Goal: Navigation & Orientation: Find specific page/section

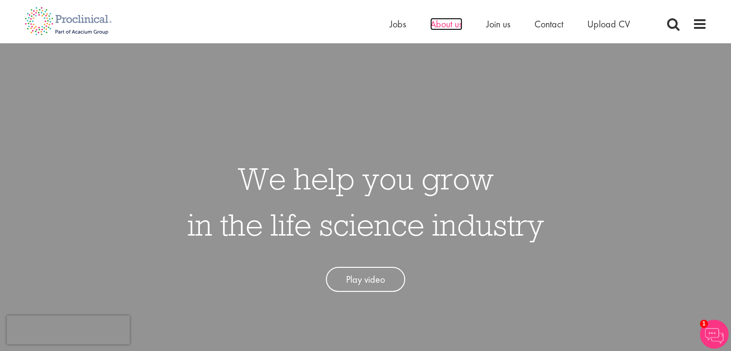
click at [450, 24] on span "About us" at bounding box center [446, 24] width 32 height 13
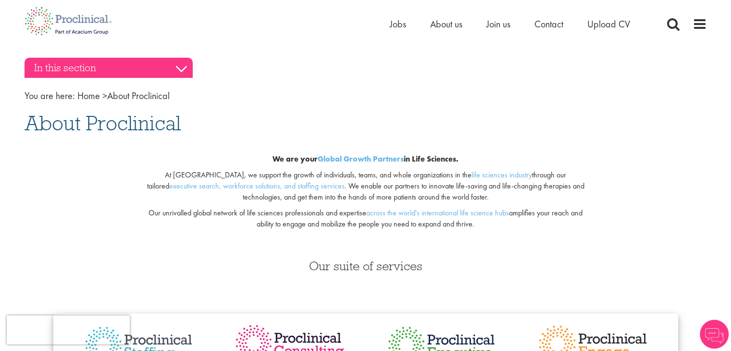
click at [159, 62] on h3 "In this section" at bounding box center [109, 68] width 168 height 20
click at [181, 69] on h3 "In this section" at bounding box center [109, 68] width 168 height 20
click at [181, 67] on h3 "In this section" at bounding box center [109, 68] width 168 height 20
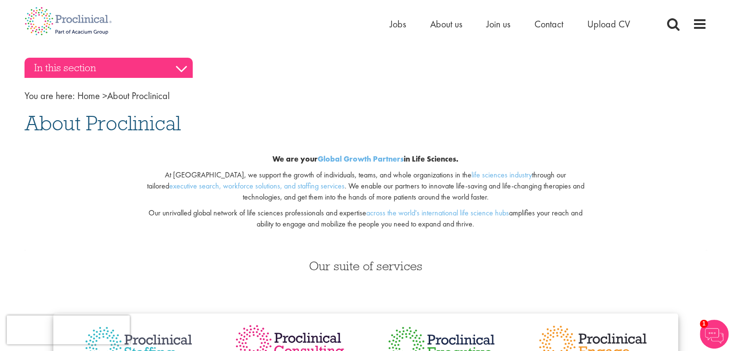
click at [181, 67] on h3 "In this section" at bounding box center [109, 68] width 168 height 20
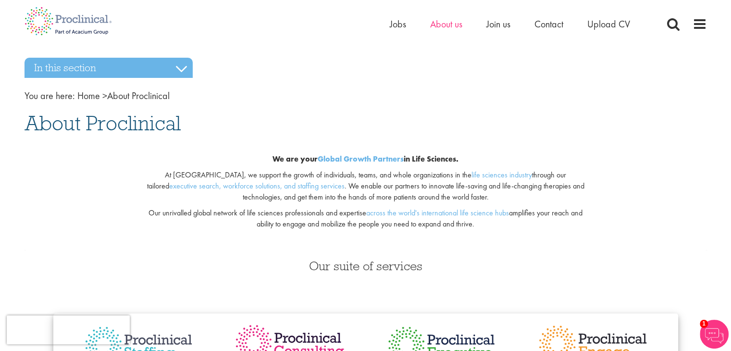
drag, startPoint x: 454, startPoint y: 31, endPoint x: 454, endPoint y: 25, distance: 6.7
click at [454, 25] on div "Home Jobs About us Join us Contact Upload CV" at bounding box center [522, 26] width 264 height 19
click at [454, 25] on span "About us" at bounding box center [446, 24] width 32 height 13
click at [496, 27] on span "Join us" at bounding box center [499, 24] width 24 height 13
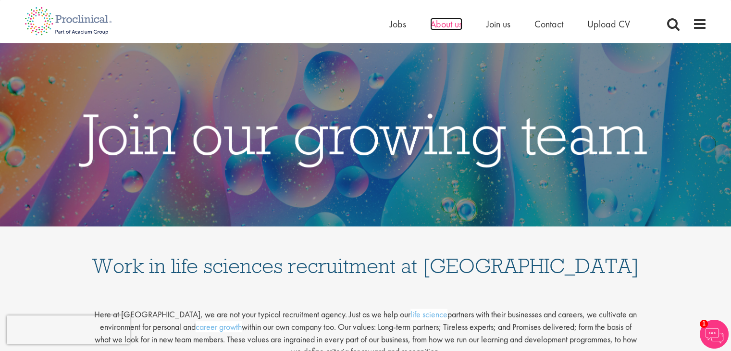
click at [449, 21] on span "About us" at bounding box center [446, 24] width 32 height 13
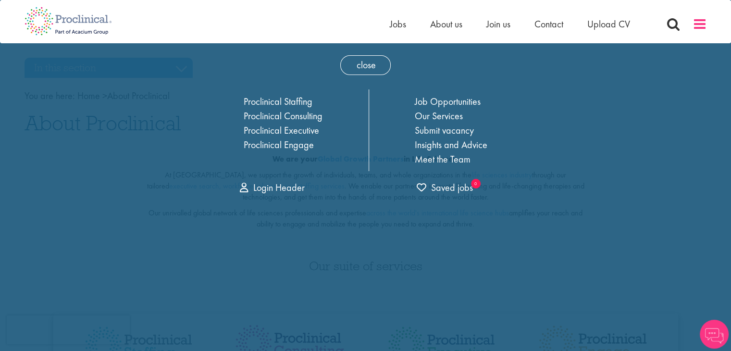
click at [697, 27] on span at bounding box center [700, 24] width 14 height 14
click at [357, 66] on span "close" at bounding box center [365, 65] width 50 height 20
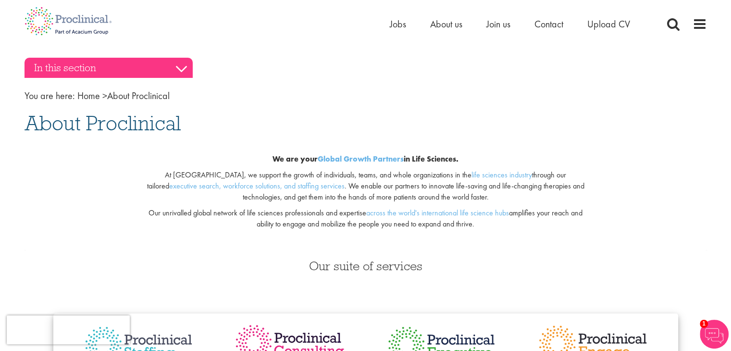
click at [142, 59] on h3 "In this section" at bounding box center [109, 68] width 168 height 20
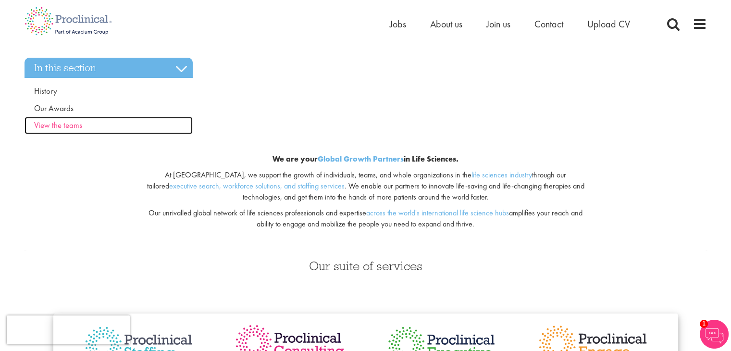
click at [69, 123] on span "View the teams" at bounding box center [58, 125] width 48 height 11
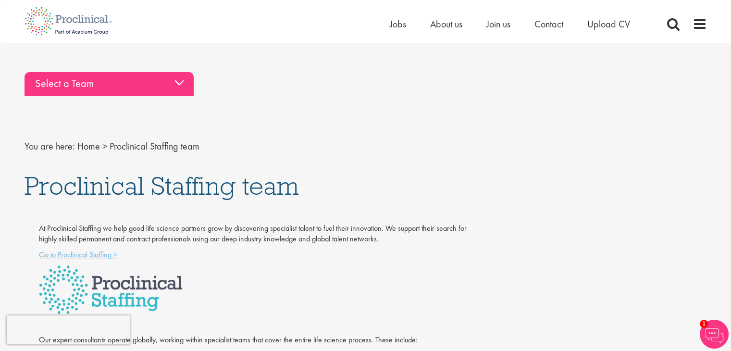
click at [92, 83] on div "Select a Team" at bounding box center [109, 84] width 169 height 24
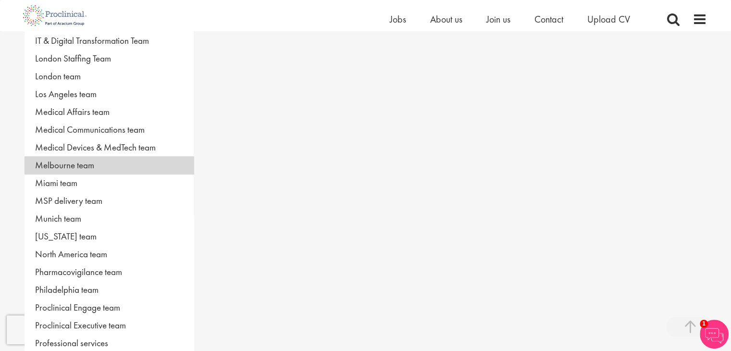
scroll to position [370, 0]
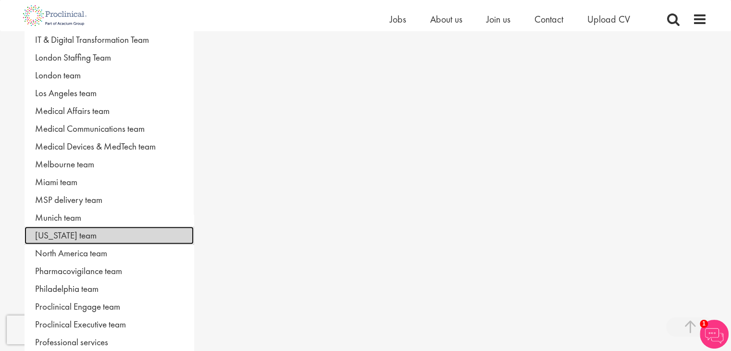
click at [81, 230] on link "[US_STATE] team" at bounding box center [109, 235] width 169 height 18
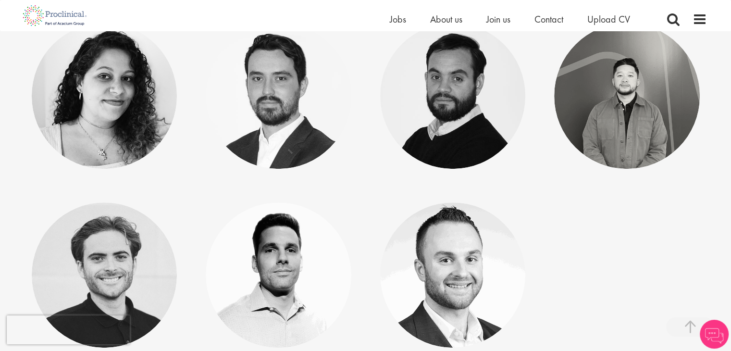
scroll to position [380, 0]
